Goal: Information Seeking & Learning: Find specific fact

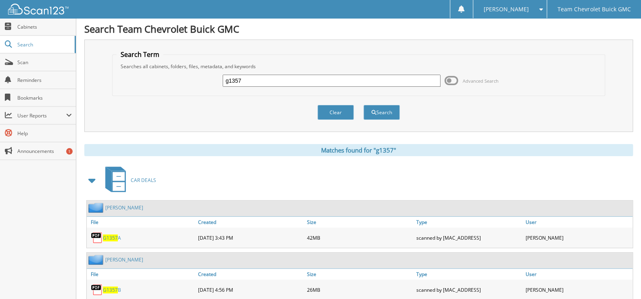
click at [263, 79] on input "g1357" at bounding box center [332, 81] width 218 height 12
type input "c3059"
click at [376, 113] on button "Search" at bounding box center [381, 112] width 36 height 15
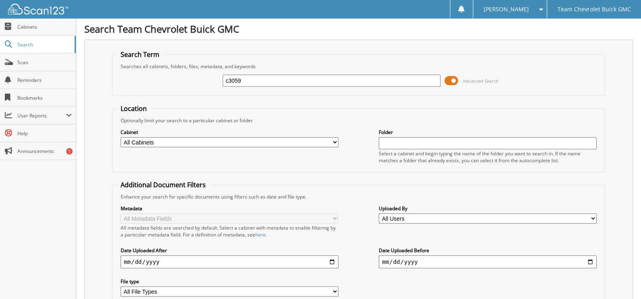
click at [451, 76] on span at bounding box center [452, 81] width 14 height 12
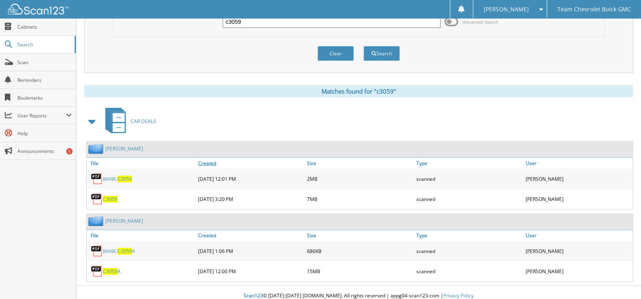
scroll to position [62, 0]
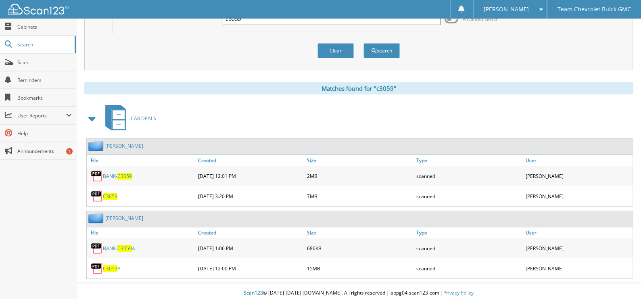
click at [109, 194] on span "C3059" at bounding box center [110, 196] width 15 height 7
click at [110, 175] on link "BANK- C3059" at bounding box center [117, 176] width 29 height 7
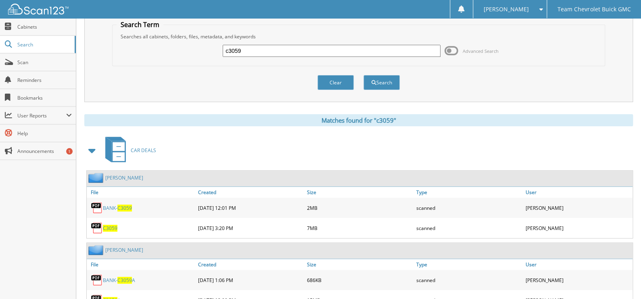
scroll to position [0, 0]
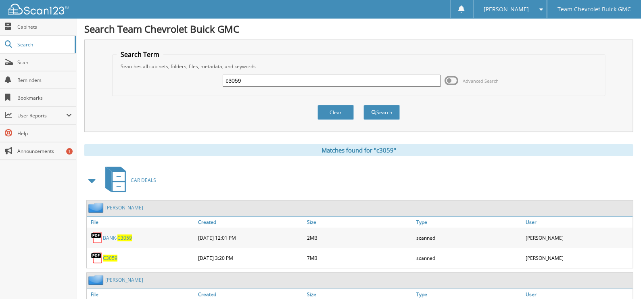
click at [265, 81] on input "c3059" at bounding box center [332, 81] width 218 height 12
type input "estela perez"
click at [363, 105] on button "Search" at bounding box center [381, 112] width 36 height 15
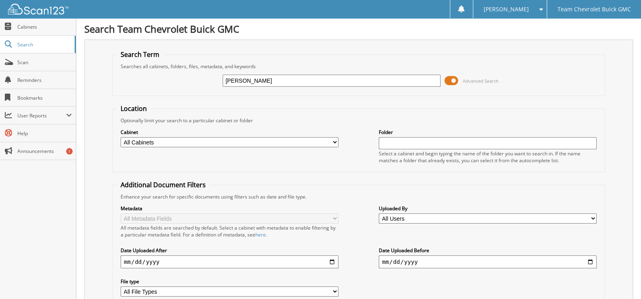
click at [452, 79] on span at bounding box center [452, 81] width 14 height 12
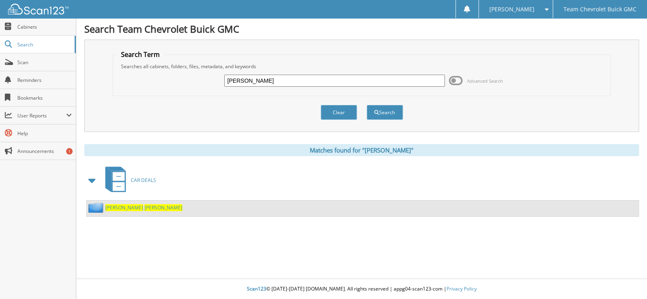
click at [144, 206] on span "[PERSON_NAME]" at bounding box center [163, 207] width 38 height 7
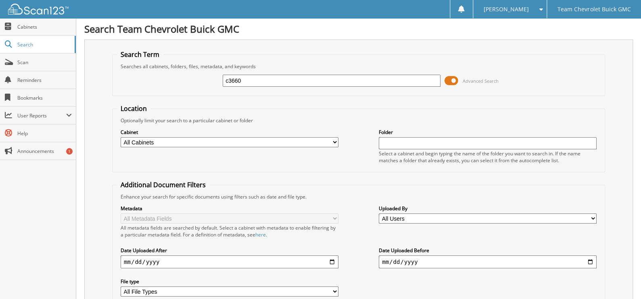
type input "c3660"
click at [454, 81] on span at bounding box center [452, 81] width 14 height 12
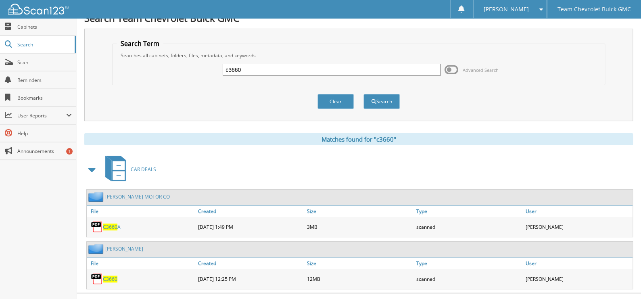
scroll to position [21, 0]
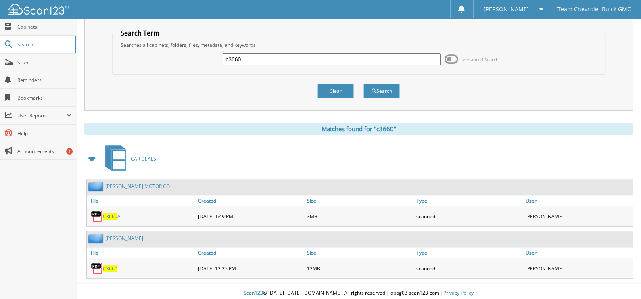
click at [105, 265] on span "C3660" at bounding box center [110, 268] width 15 height 7
click at [261, 59] on input "c3660" at bounding box center [332, 59] width 218 height 12
type input "c2784"
click at [363, 84] on button "Search" at bounding box center [381, 91] width 36 height 15
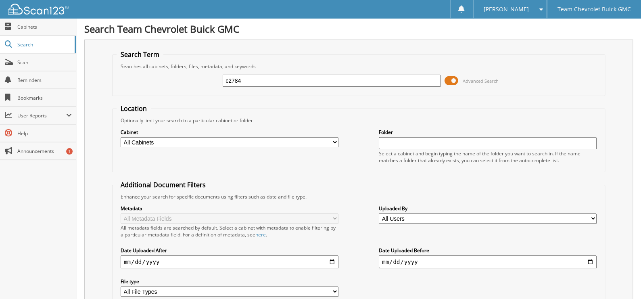
click at [265, 82] on input "c2784" at bounding box center [332, 81] width 218 height 12
click at [449, 81] on span at bounding box center [452, 81] width 14 height 12
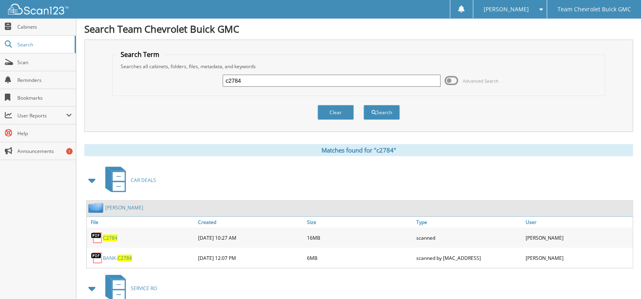
click at [108, 234] on span "C2784" at bounding box center [110, 237] width 15 height 7
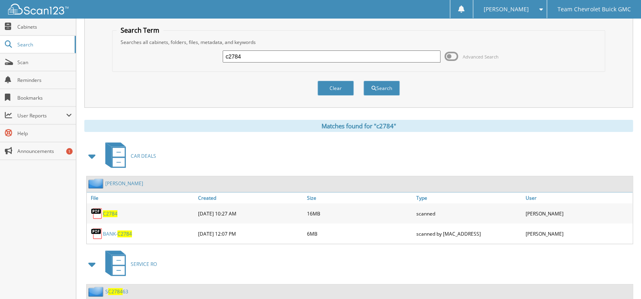
scroll to position [46, 0]
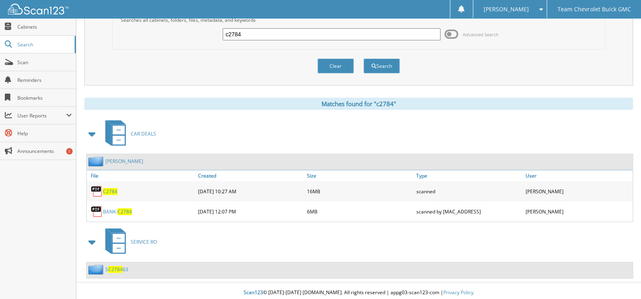
click at [316, 37] on input "c2784" at bounding box center [332, 34] width 218 height 12
type input "c2265"
click at [363, 58] on button "Search" at bounding box center [381, 65] width 36 height 15
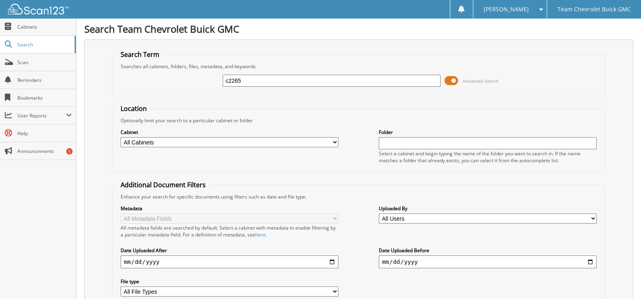
click at [456, 81] on span at bounding box center [452, 81] width 14 height 12
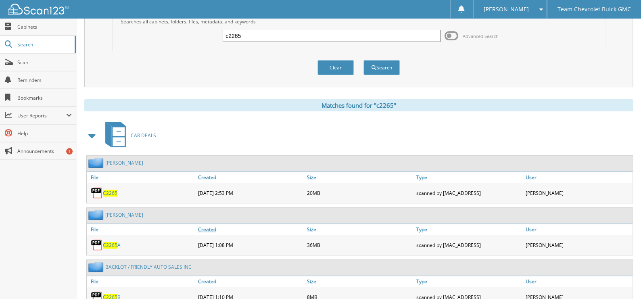
scroll to position [73, 0]
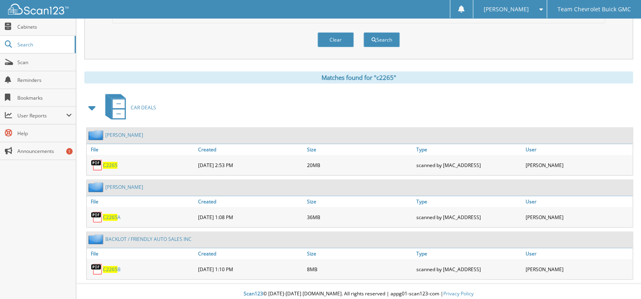
click at [114, 162] on span "C2265" at bounding box center [110, 165] width 15 height 7
